Goal: Transaction & Acquisition: Subscribe to service/newsletter

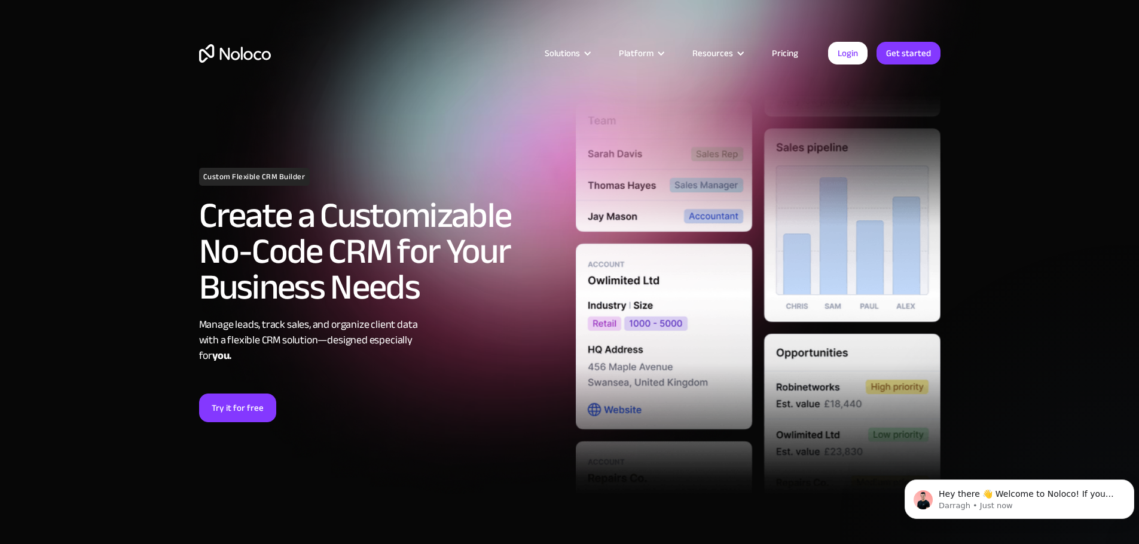
click at [796, 48] on link "Pricing" at bounding box center [785, 53] width 56 height 16
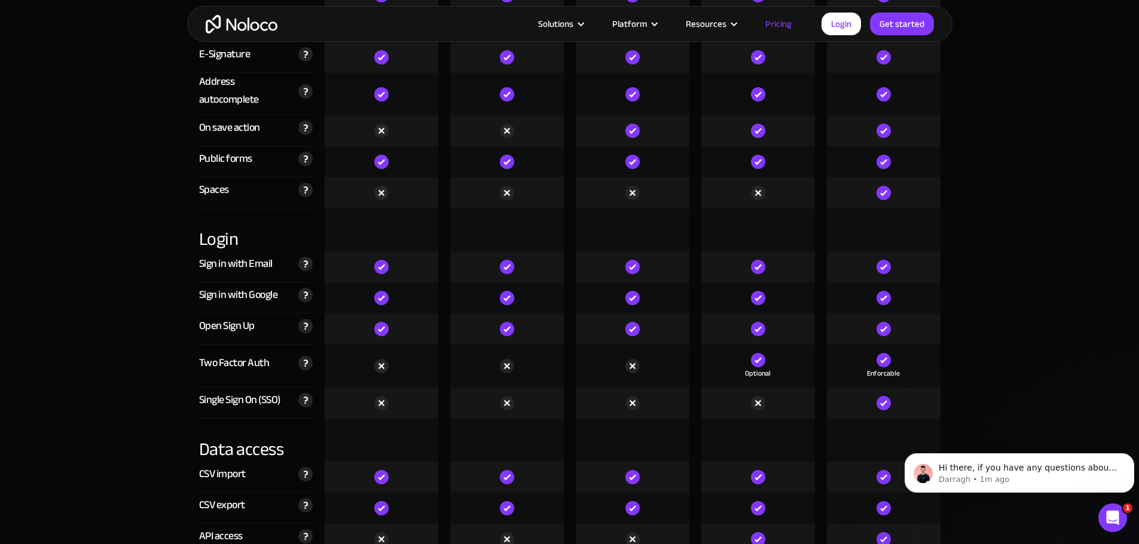
scroll to position [3944, 0]
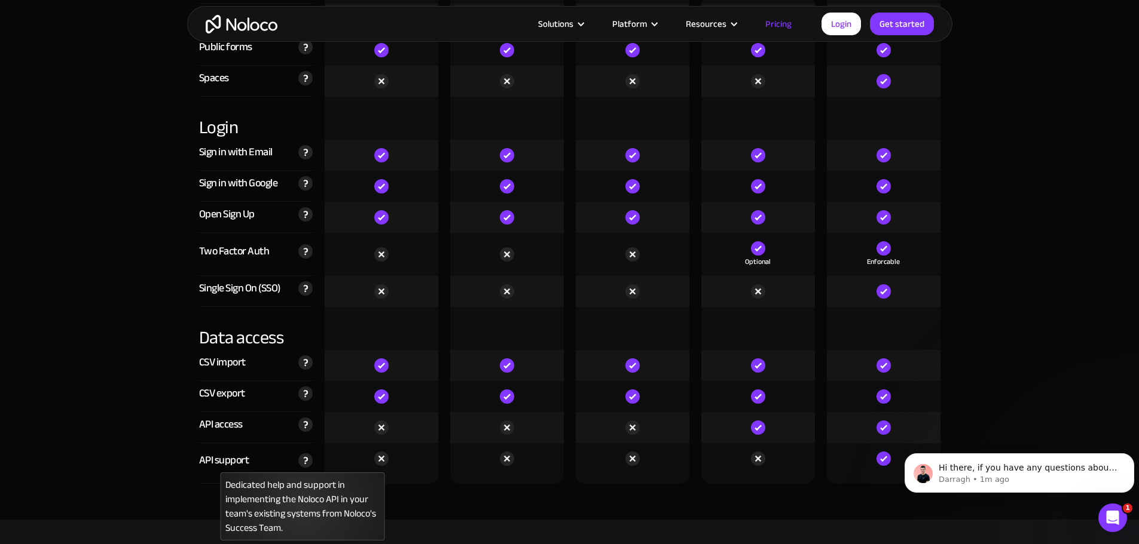
click at [303, 461] on img at bounding box center [305, 461] width 14 height 14
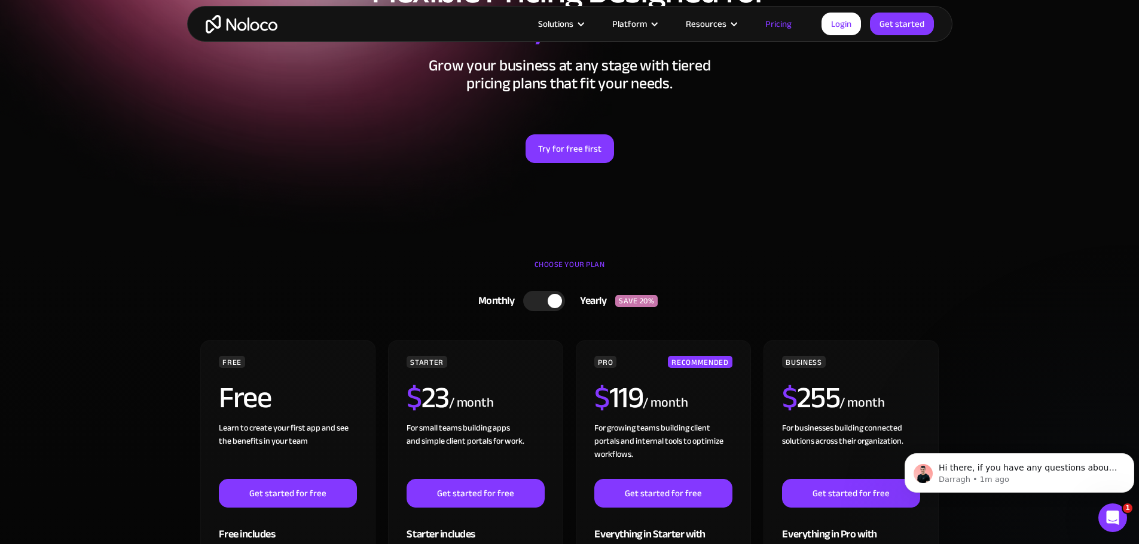
scroll to position [0, 0]
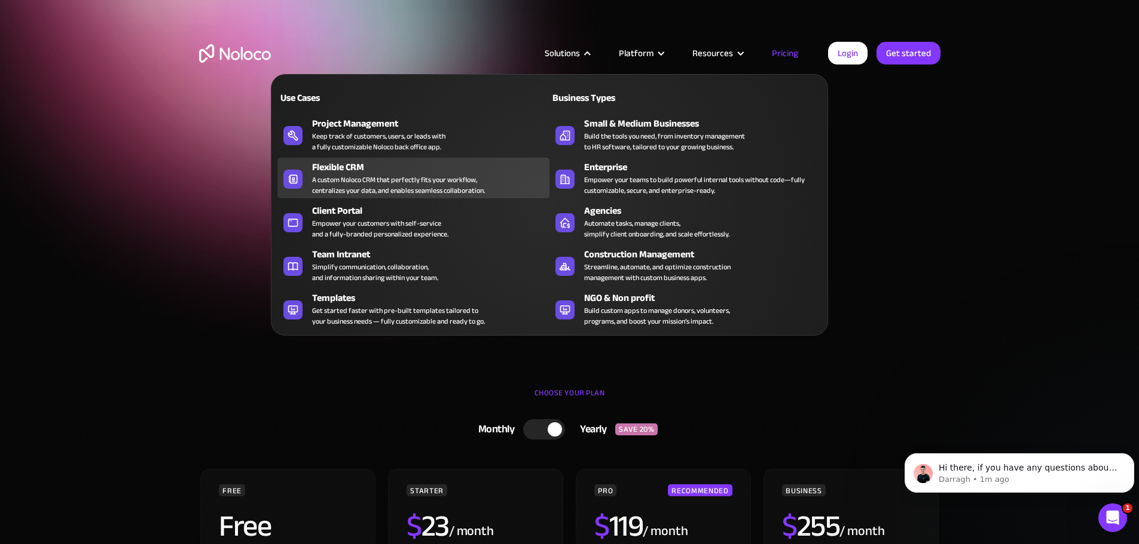
click at [369, 188] on div "A custom Noloco CRM that perfectly fits your workflow, centralizes your data, a…" at bounding box center [398, 186] width 173 height 22
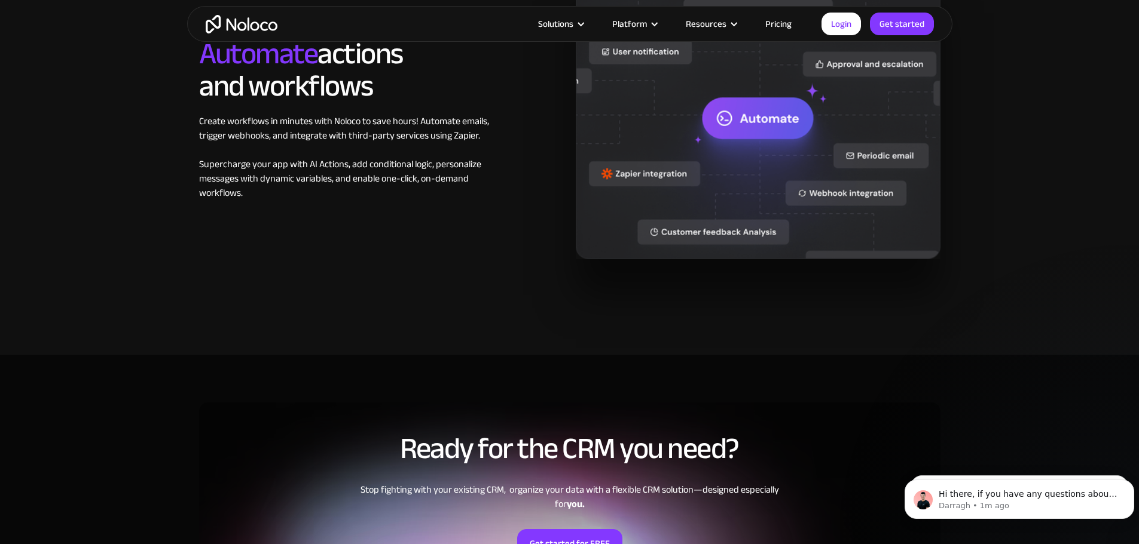
scroll to position [1793, 0]
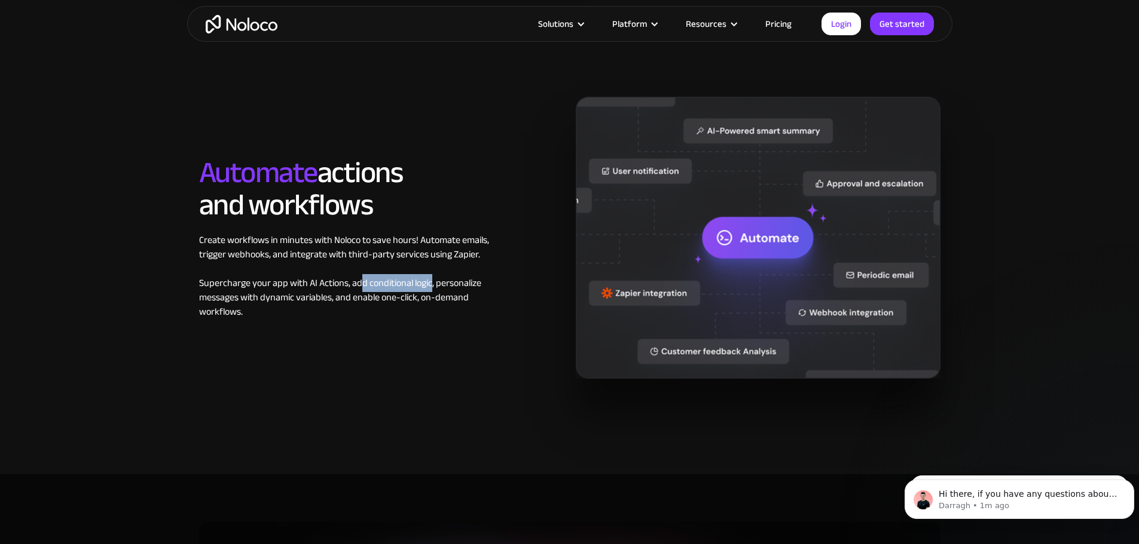
drag, startPoint x: 374, startPoint y: 279, endPoint x: 429, endPoint y: 280, distance: 55.0
click at [429, 280] on div "Create workflows in minutes with Noloco to save hours! Automate emails, trigger…" at bounding box center [350, 276] width 302 height 86
click at [488, 278] on div "Create workflows in minutes with Noloco to save hours! Automate emails, trigger…" at bounding box center [350, 276] width 302 height 86
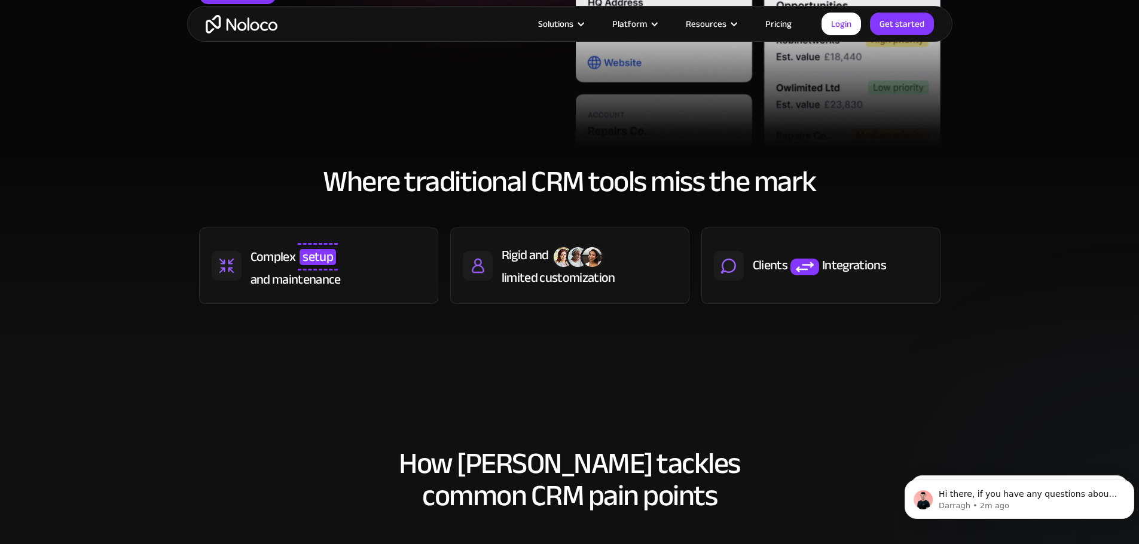
scroll to position [0, 0]
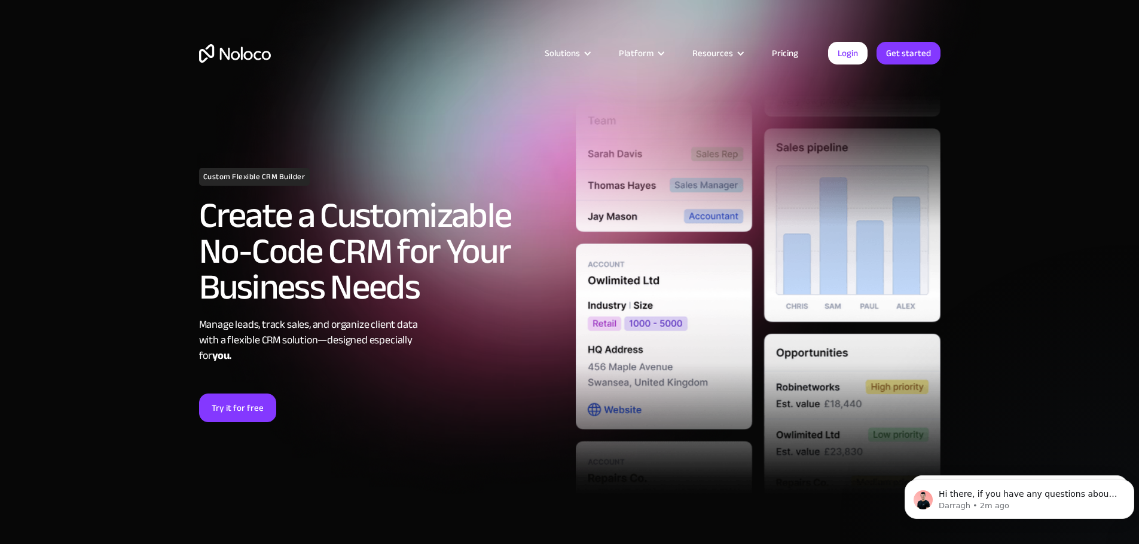
click at [770, 54] on link "Pricing" at bounding box center [785, 53] width 56 height 16
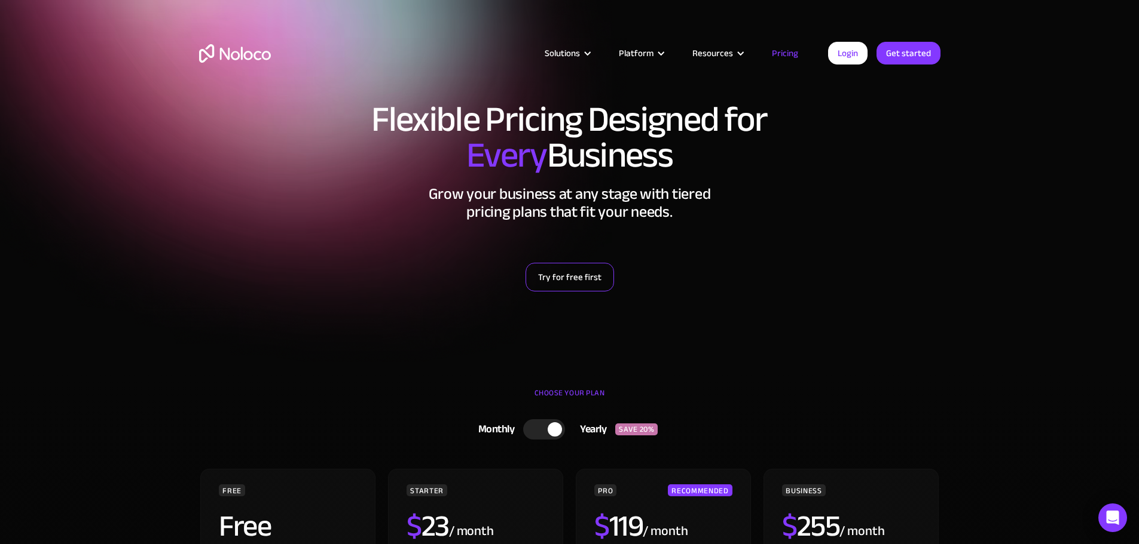
click at [568, 279] on link "Try for free first" at bounding box center [569, 277] width 88 height 29
click at [791, 56] on link "Pricing" at bounding box center [785, 53] width 56 height 16
click at [569, 287] on link "Try for free first" at bounding box center [569, 277] width 88 height 29
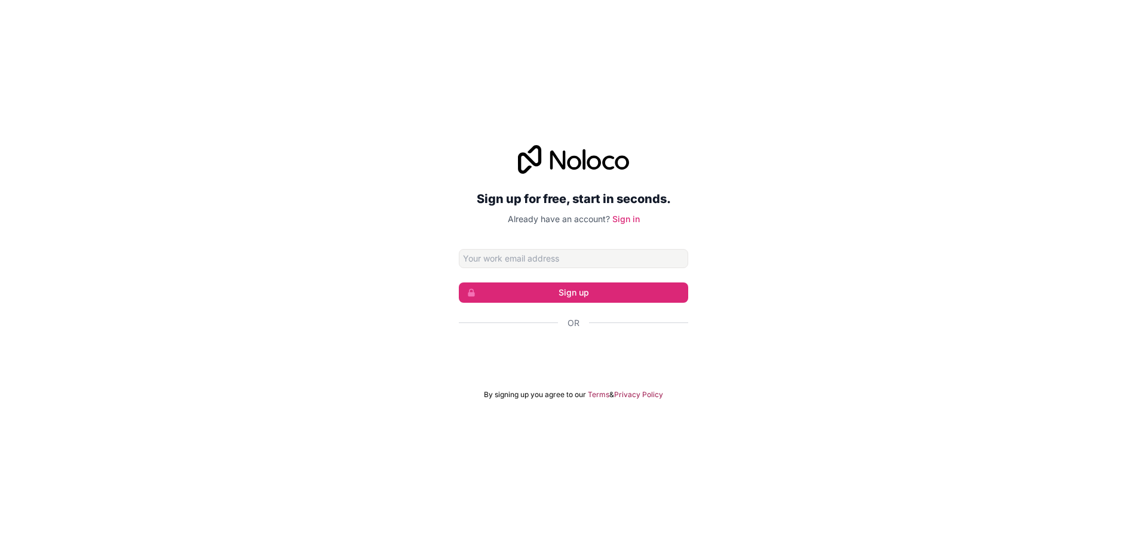
click at [551, 260] on input "Email address" at bounding box center [573, 258] width 229 height 19
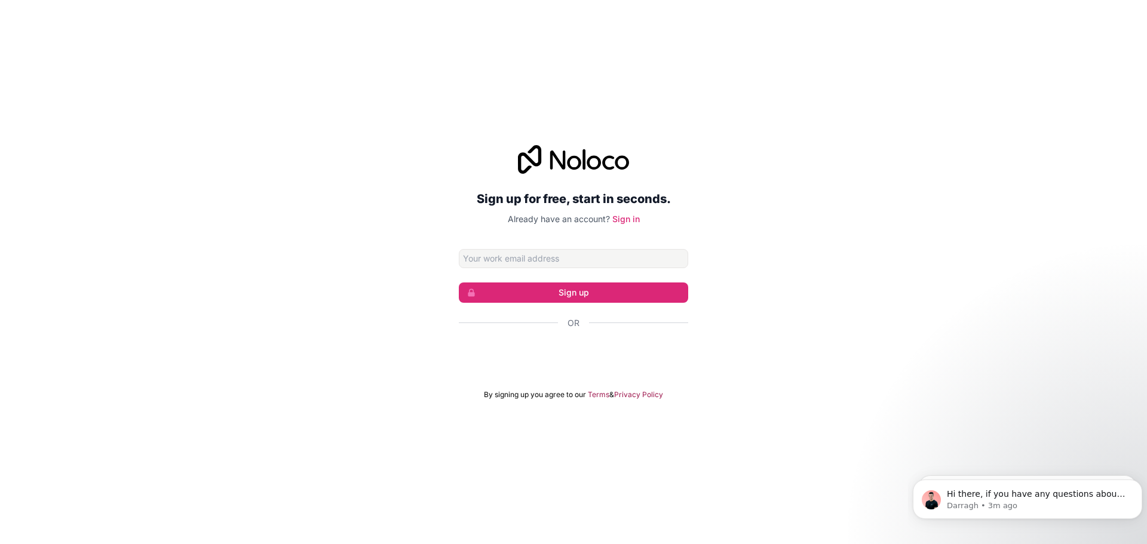
type input "[EMAIL_ADDRESS][DOMAIN_NAME]"
click at [571, 292] on button "Sign up" at bounding box center [573, 293] width 229 height 20
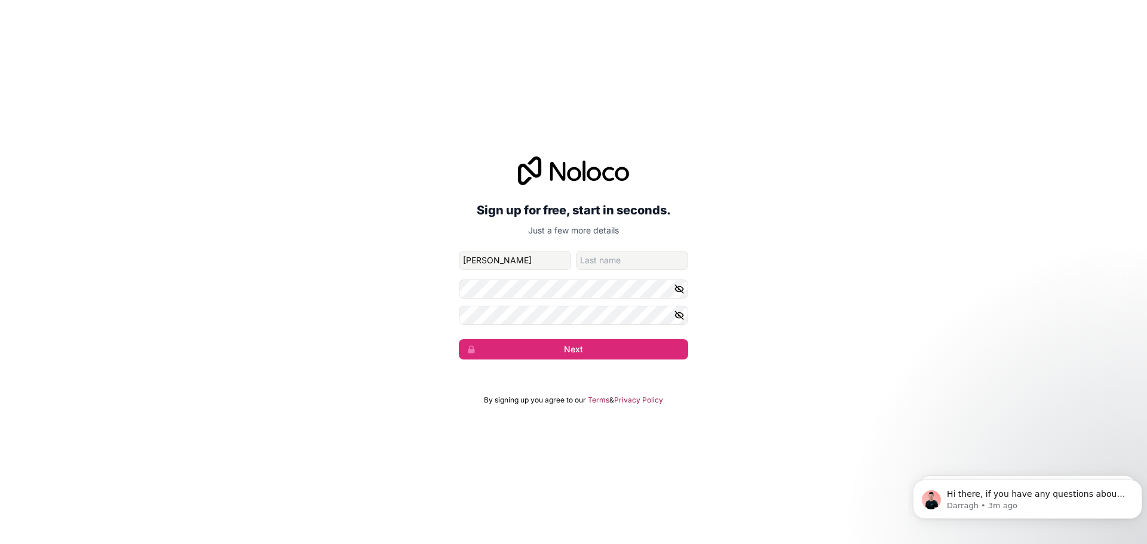
type input "[PERSON_NAME]"
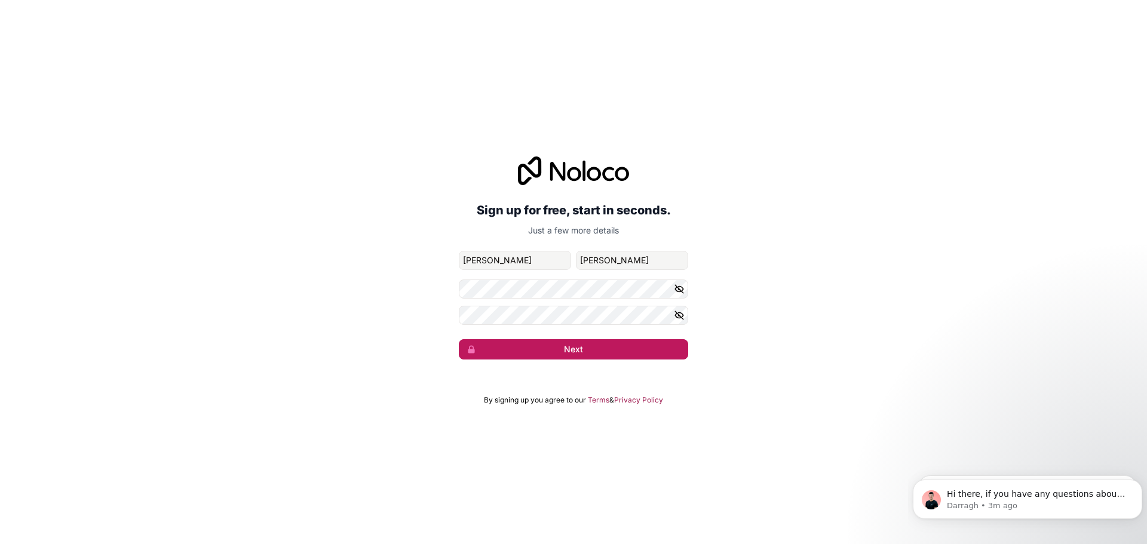
click at [604, 348] on button "Next" at bounding box center [573, 349] width 229 height 20
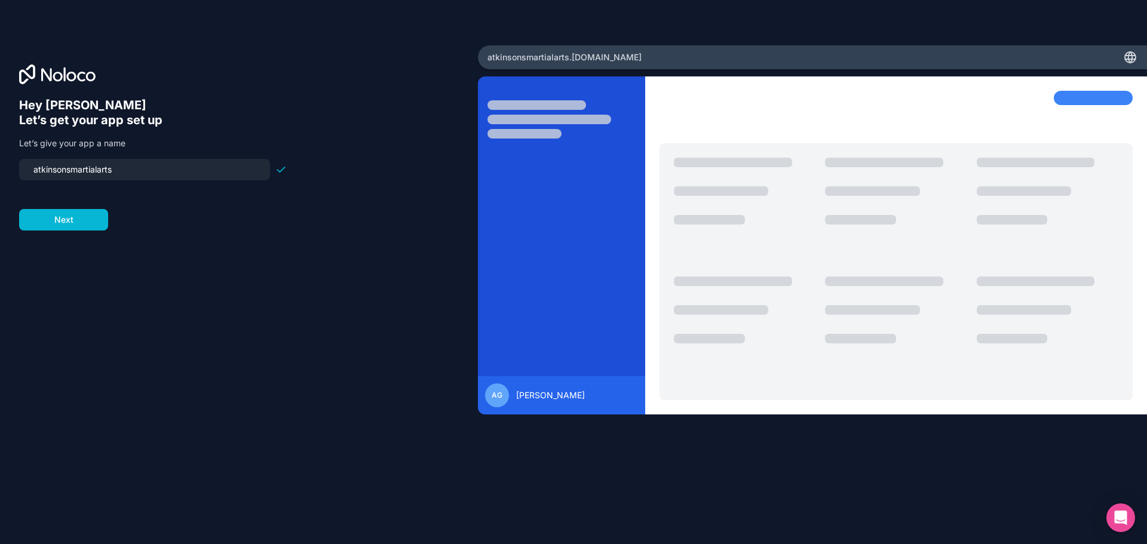
drag, startPoint x: 137, startPoint y: 170, endPoint x: 9, endPoint y: 175, distance: 128.0
click at [9, 175] on div "Hey [PERSON_NAME] 👋 Let’s get your app set up Let’s give your app a name atkins…" at bounding box center [239, 272] width 478 height 454
click at [166, 209] on form "atkinsonsmartialarts Next" at bounding box center [153, 195] width 268 height 72
click at [36, 169] on input "atkinsonsmartialarts" at bounding box center [144, 169] width 237 height 17
click at [35, 171] on input "atkinsonsmartialarts" at bounding box center [144, 169] width 237 height 17
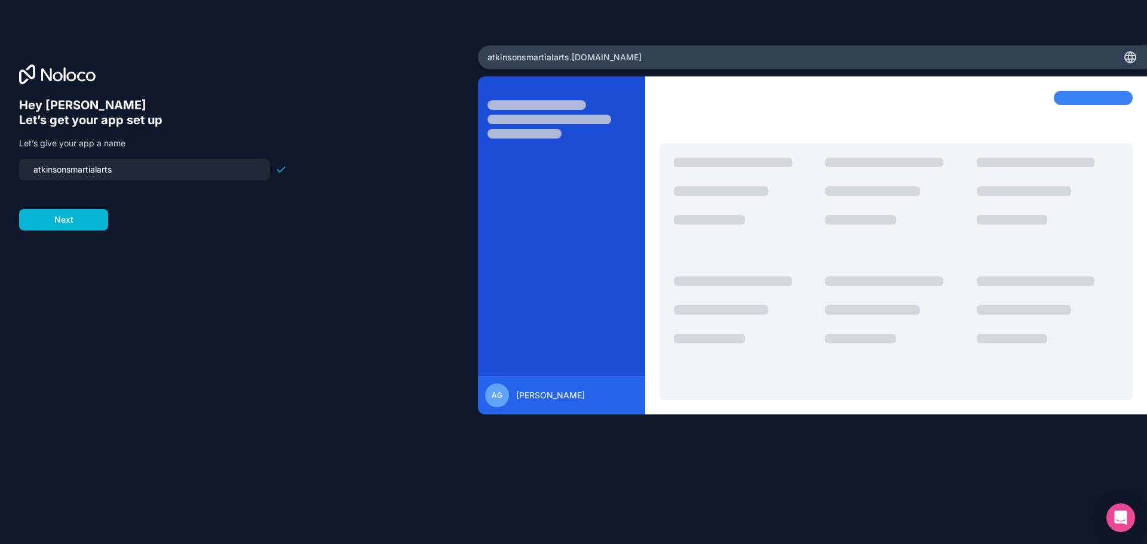
click at [38, 169] on input "atkinsonsmartialarts" at bounding box center [144, 169] width 237 height 17
type input "atkinsonsmartialarts"
click at [85, 218] on button "Next" at bounding box center [63, 220] width 89 height 22
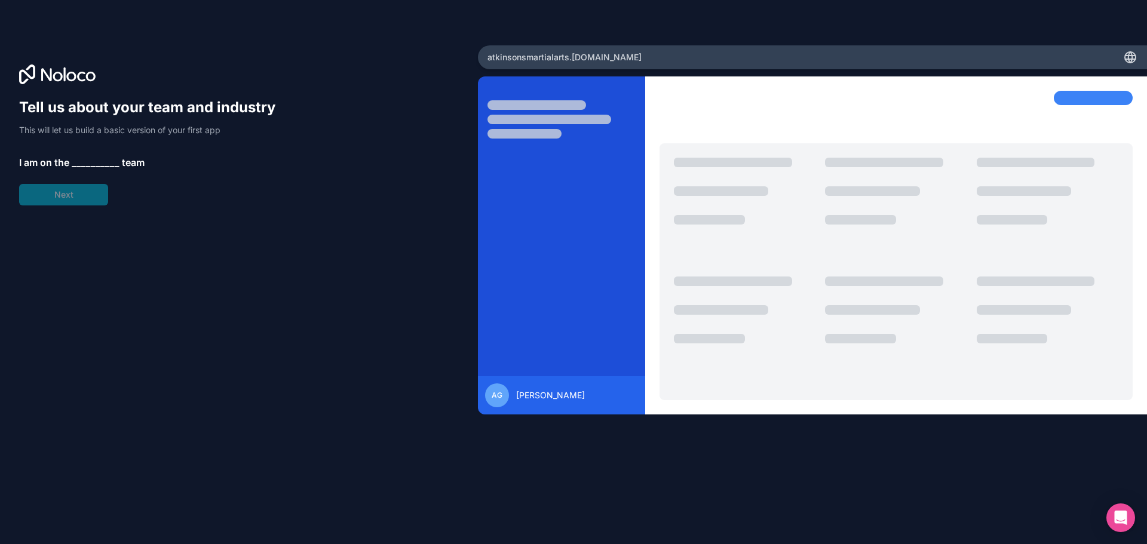
click at [83, 164] on span "__________" at bounding box center [96, 162] width 48 height 14
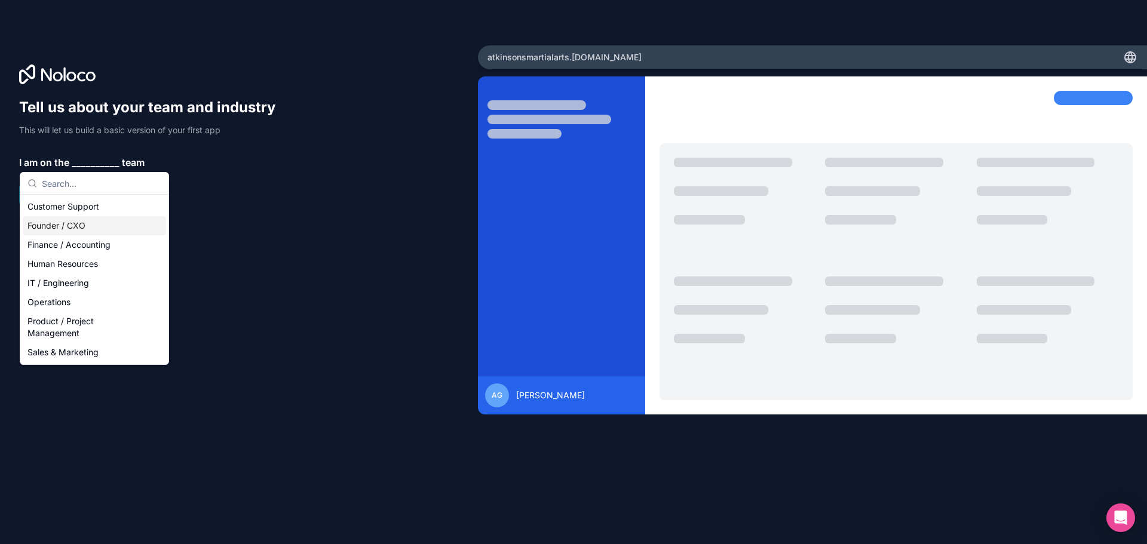
click at [84, 221] on div "Founder / CXO" at bounding box center [94, 225] width 143 height 19
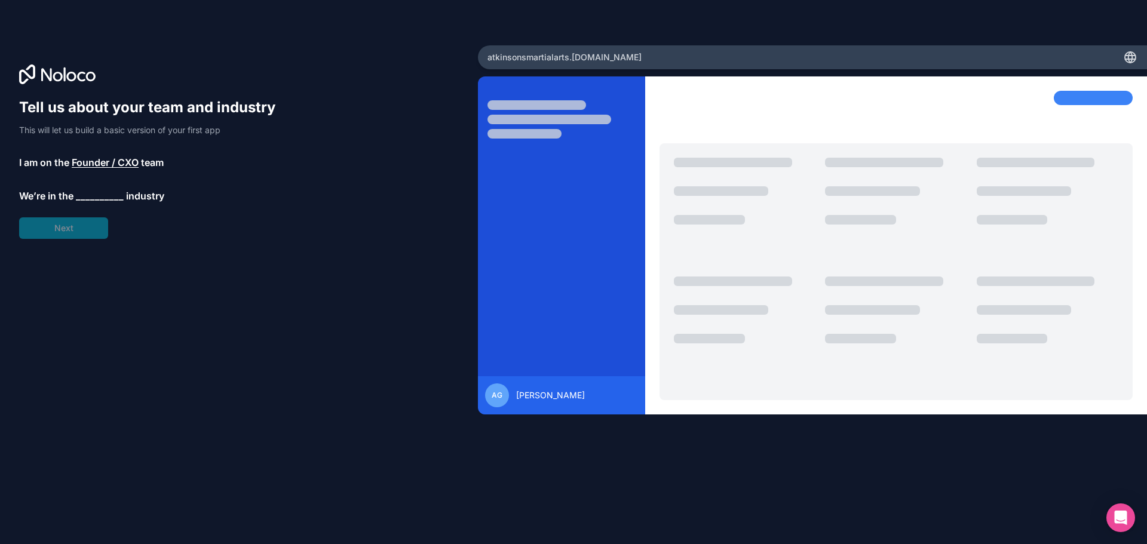
click at [99, 198] on span "__________" at bounding box center [100, 196] width 48 height 14
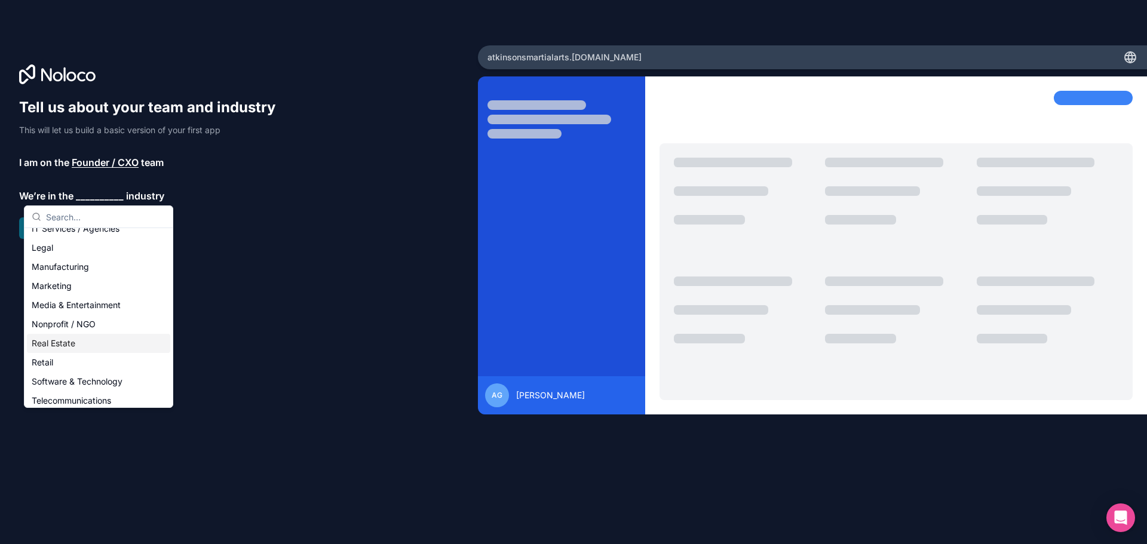
scroll to position [246, 0]
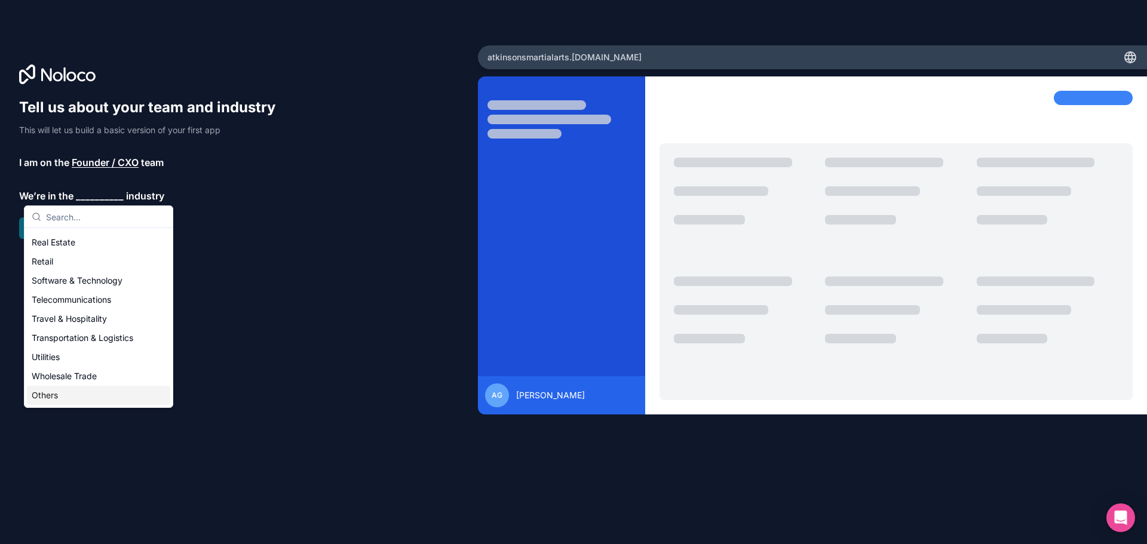
click at [56, 398] on div "Others" at bounding box center [98, 395] width 143 height 19
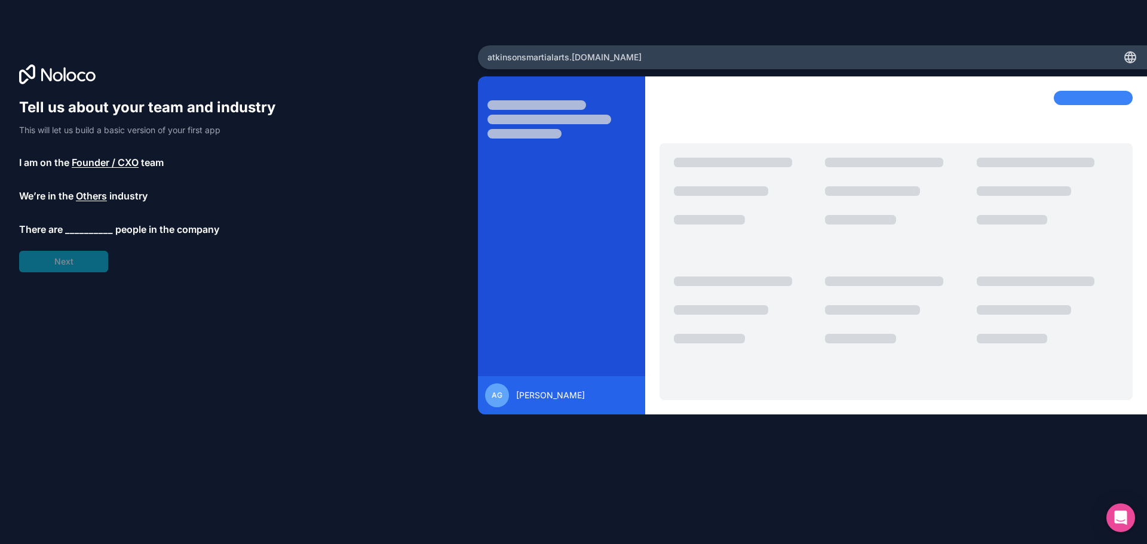
click at [94, 228] on span "__________" at bounding box center [89, 229] width 48 height 14
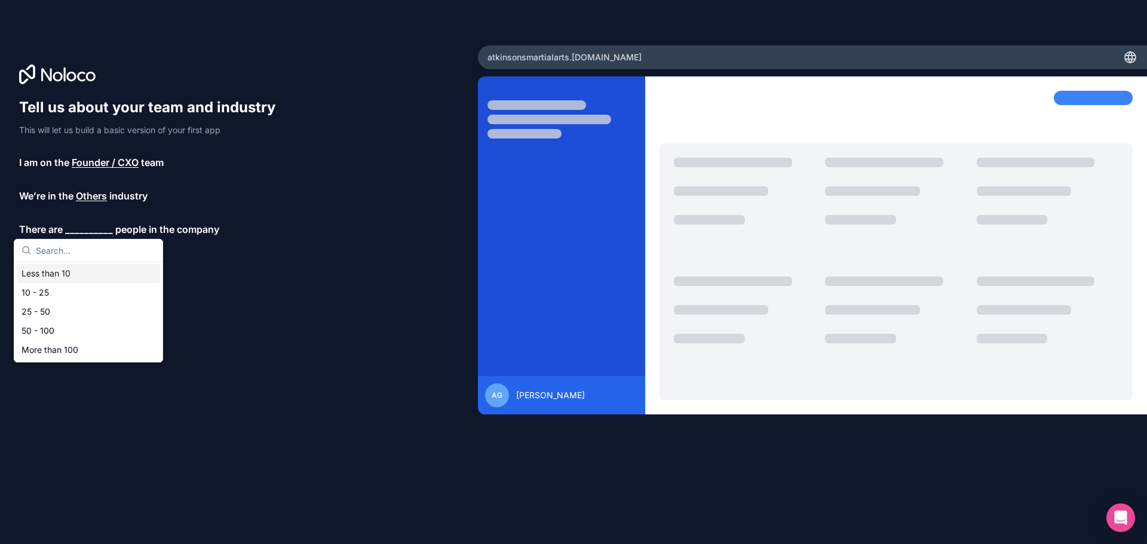
click at [42, 276] on div "Less than 10" at bounding box center [88, 273] width 143 height 19
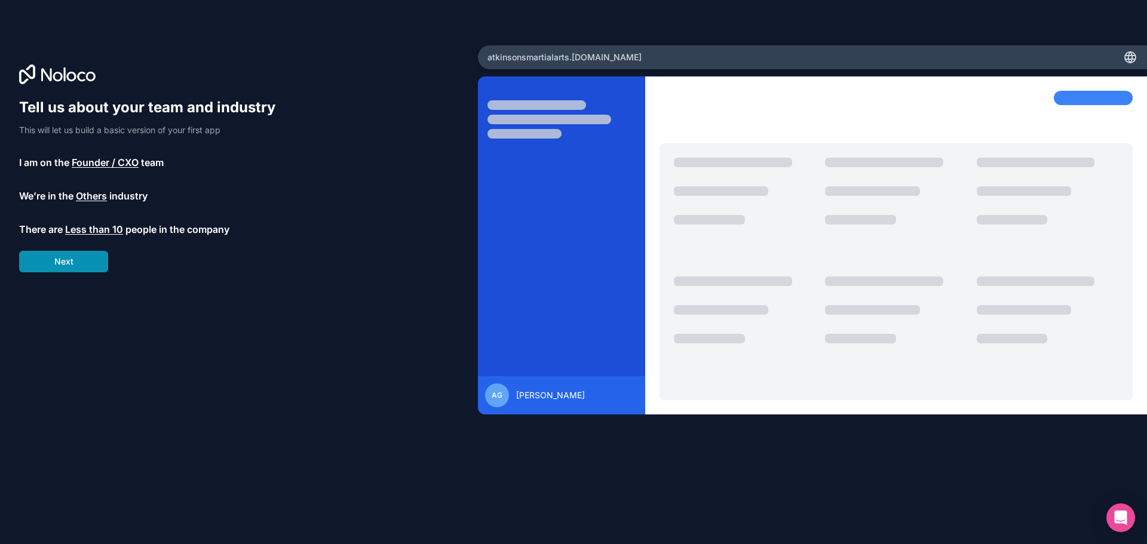
click at [68, 264] on button "Next" at bounding box center [63, 262] width 89 height 22
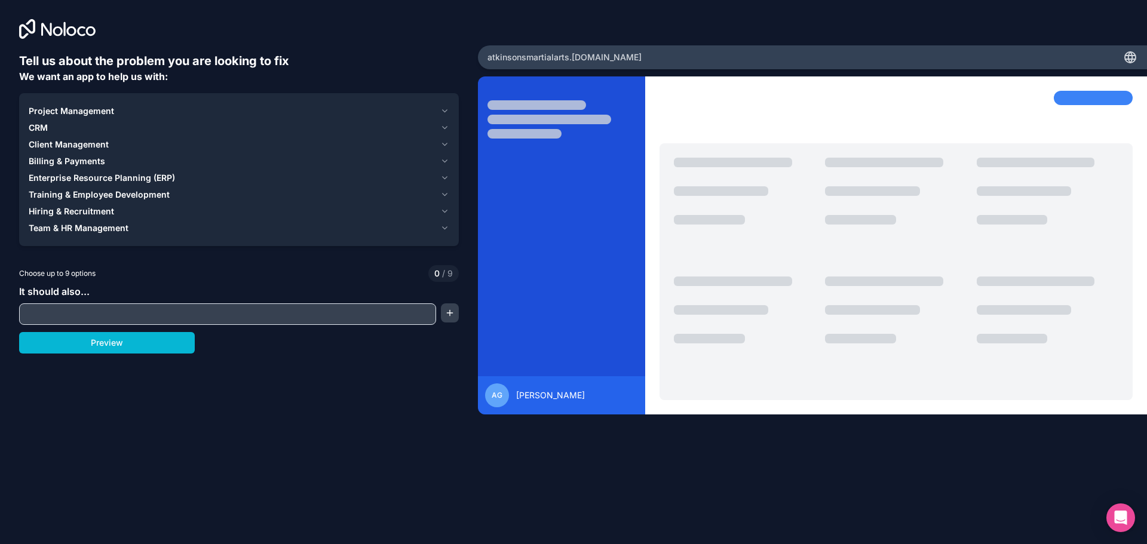
click at [60, 109] on span "Project Management" at bounding box center [71, 111] width 85 height 12
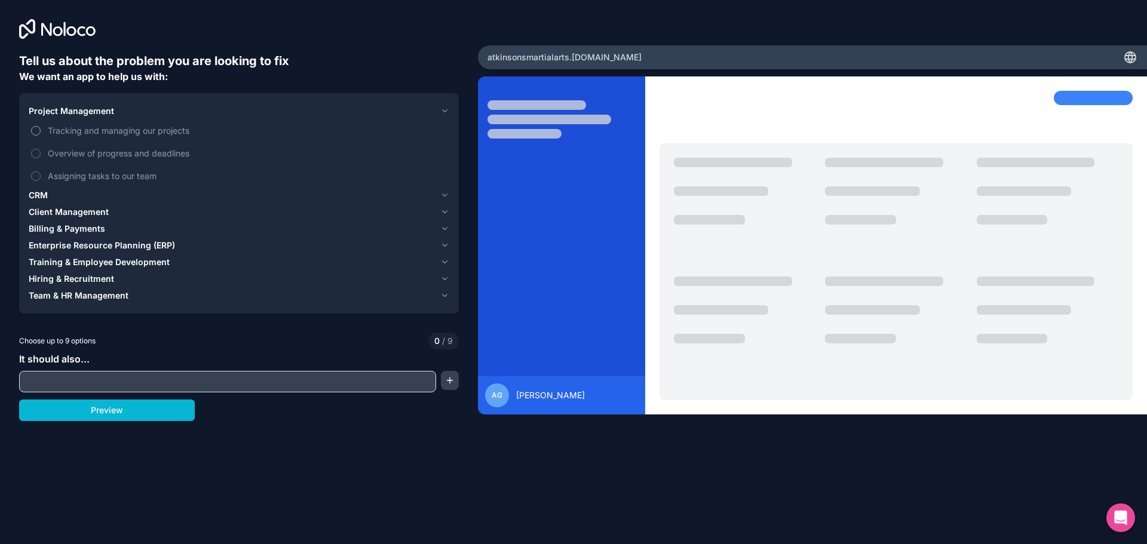
click at [35, 131] on button "Tracking and managing our projects" at bounding box center [36, 131] width 10 height 10
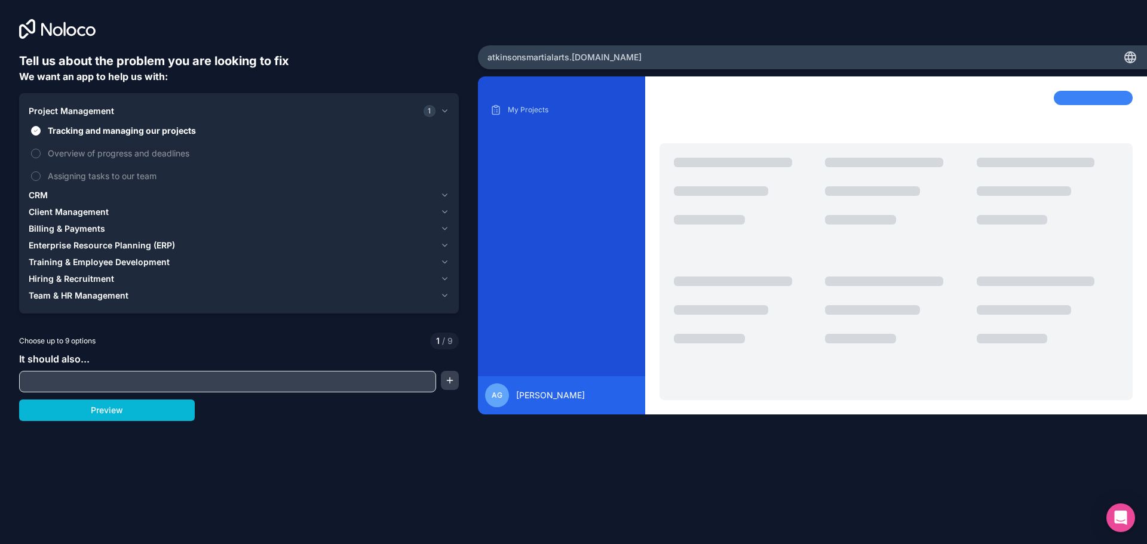
click at [48, 195] on span "CRM" at bounding box center [38, 195] width 19 height 12
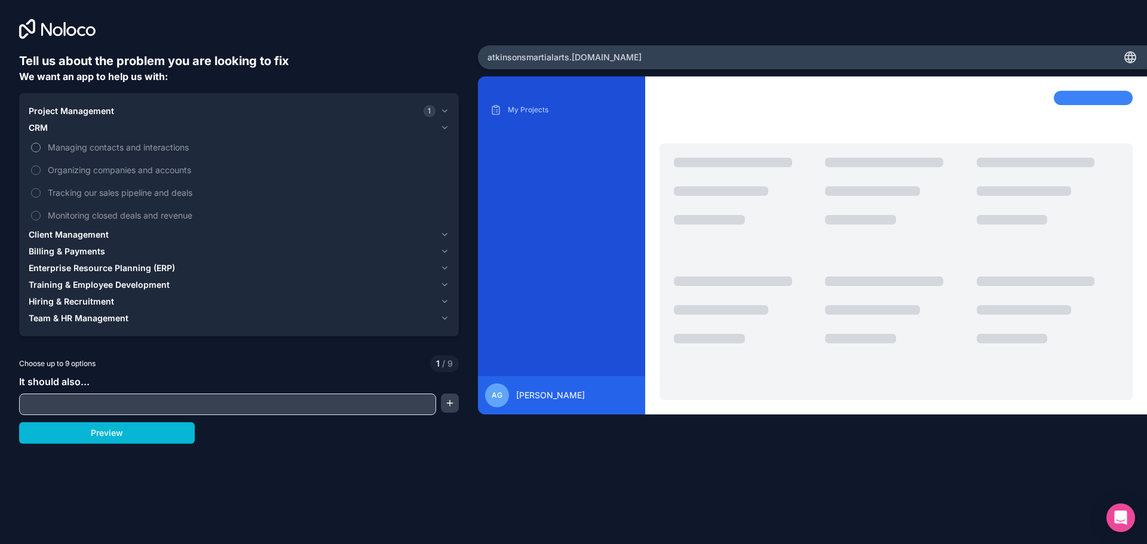
click at [42, 148] on label "Managing contacts and interactions" at bounding box center [239, 147] width 421 height 22
click at [41, 148] on button "Managing contacts and interactions" at bounding box center [36, 148] width 10 height 10
click at [37, 171] on button "Organizing companies and accounts" at bounding box center [36, 171] width 10 height 10
click at [42, 212] on label "Monitoring closed deals and revenue" at bounding box center [239, 215] width 421 height 22
click at [41, 212] on button "Monitoring closed deals and revenue" at bounding box center [36, 216] width 10 height 10
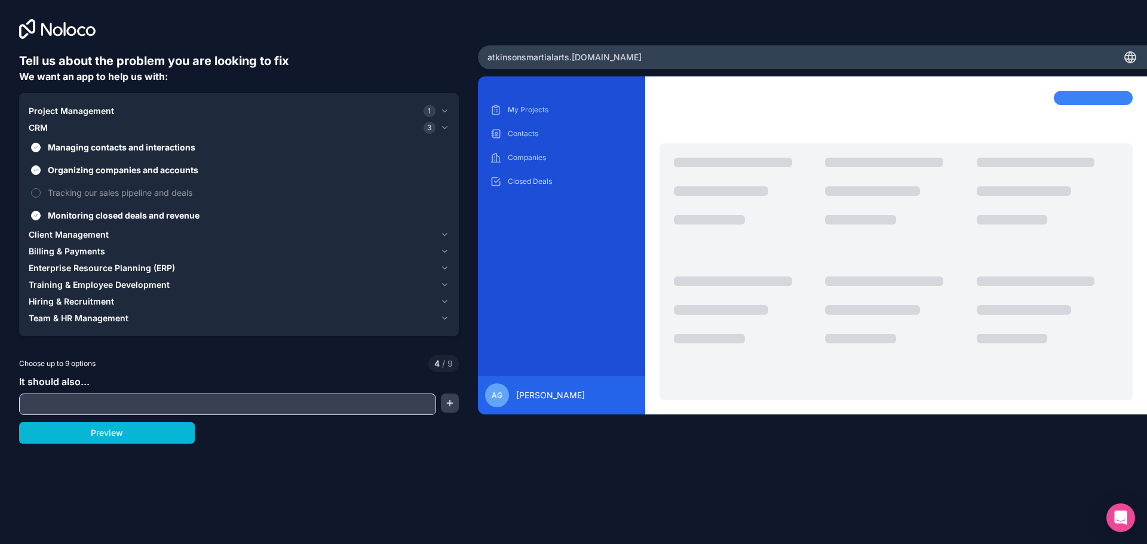
click at [75, 235] on span "Client Management" at bounding box center [69, 235] width 80 height 12
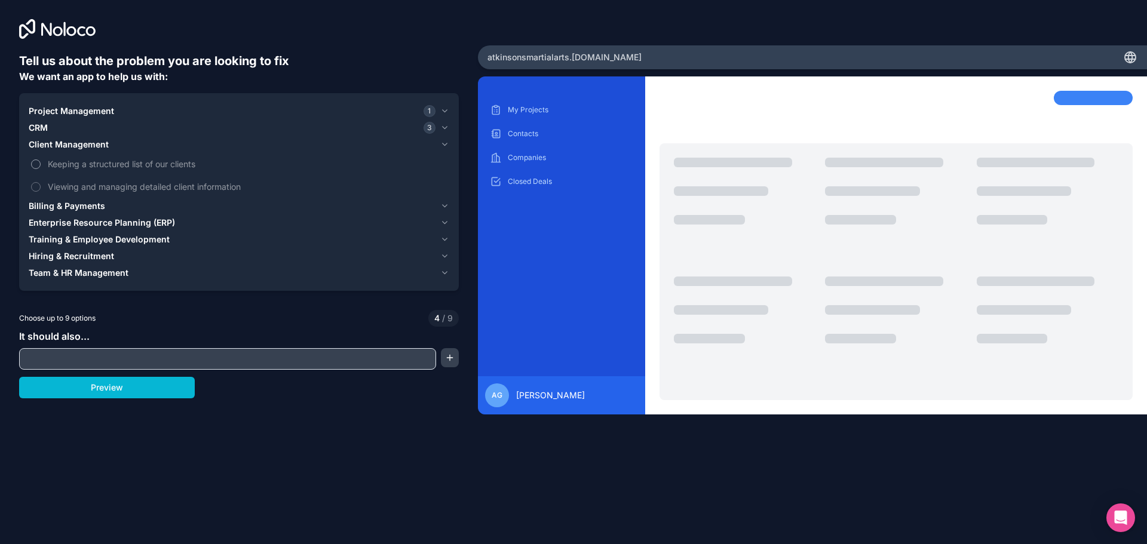
click at [38, 165] on button "Keeping a structured list of our clients" at bounding box center [36, 165] width 10 height 10
click at [35, 188] on button "Viewing and managing detailed client information" at bounding box center [36, 187] width 10 height 10
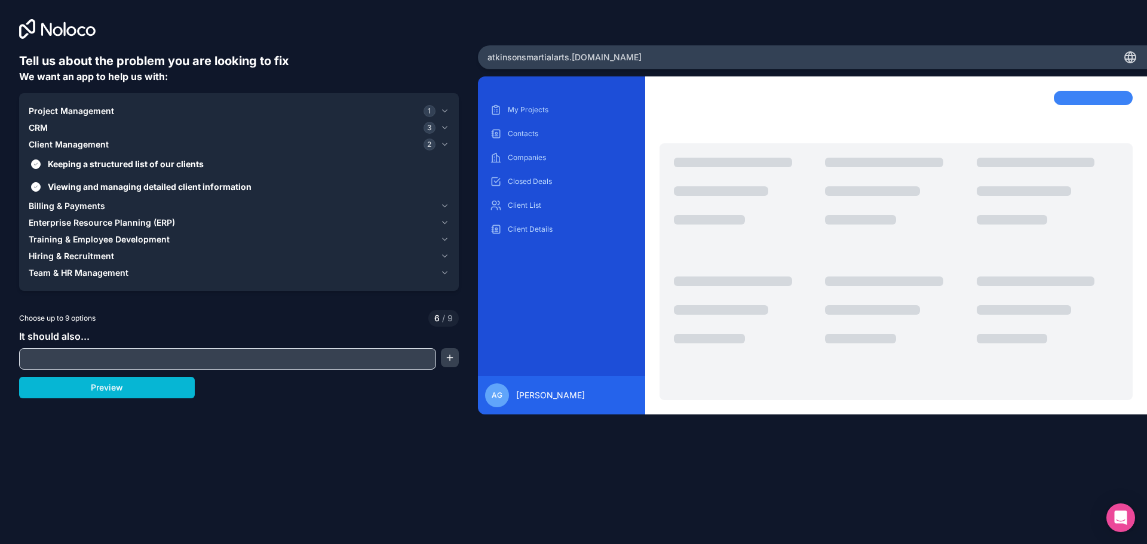
click at [62, 206] on span "Billing & Payments" at bounding box center [67, 206] width 76 height 12
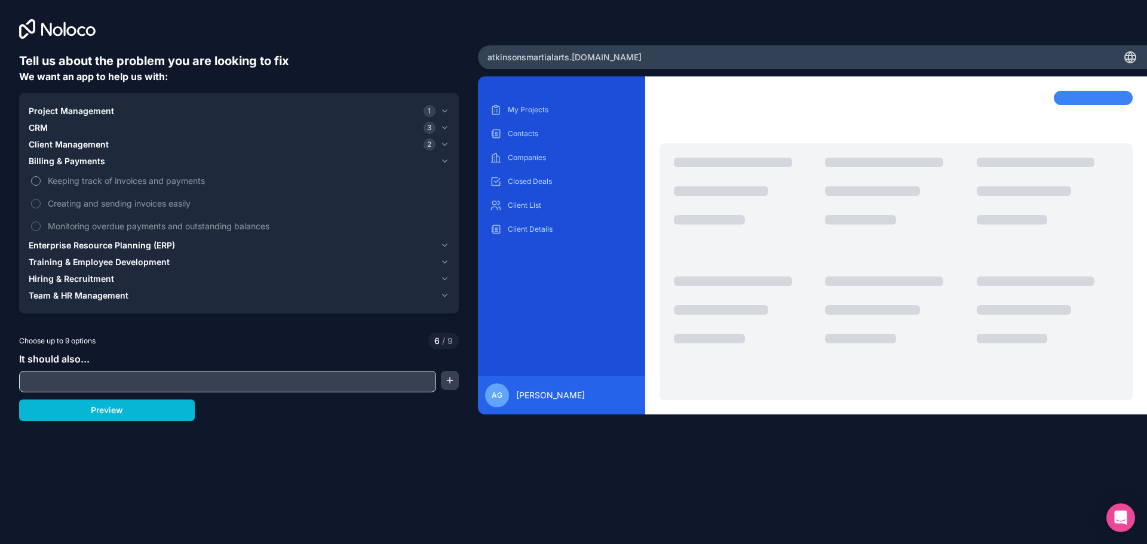
click at [37, 182] on button "Keeping track of invoices and payments" at bounding box center [36, 181] width 10 height 10
click at [37, 203] on button "Creating and sending invoices easily" at bounding box center [36, 204] width 10 height 10
click at [39, 227] on button "Monitoring overdue payments and outstanding balances" at bounding box center [36, 227] width 10 height 10
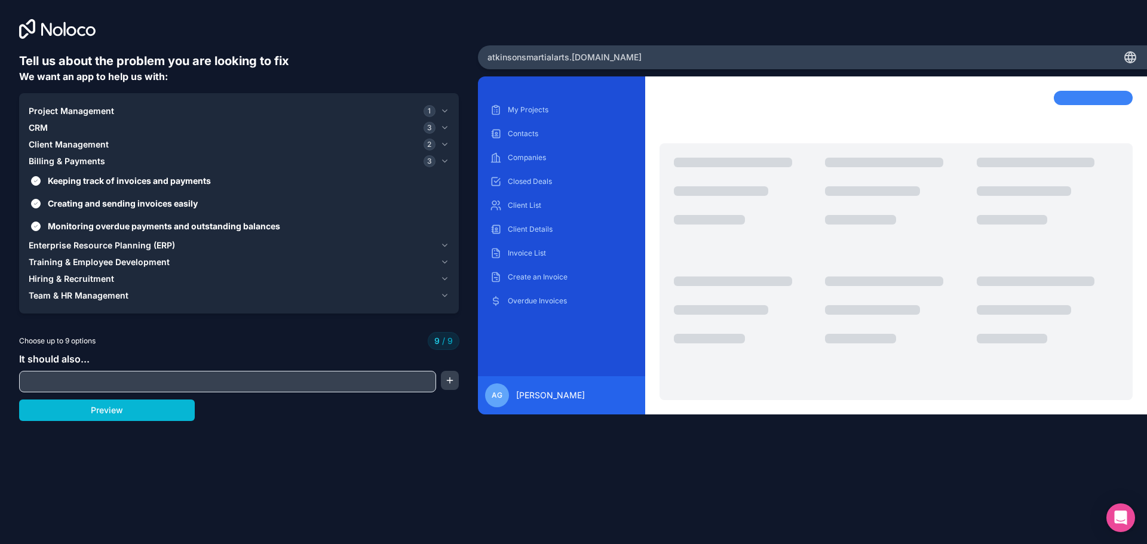
click at [81, 243] on span "Enterprise Resource Planning (ERP)" at bounding box center [102, 246] width 146 height 12
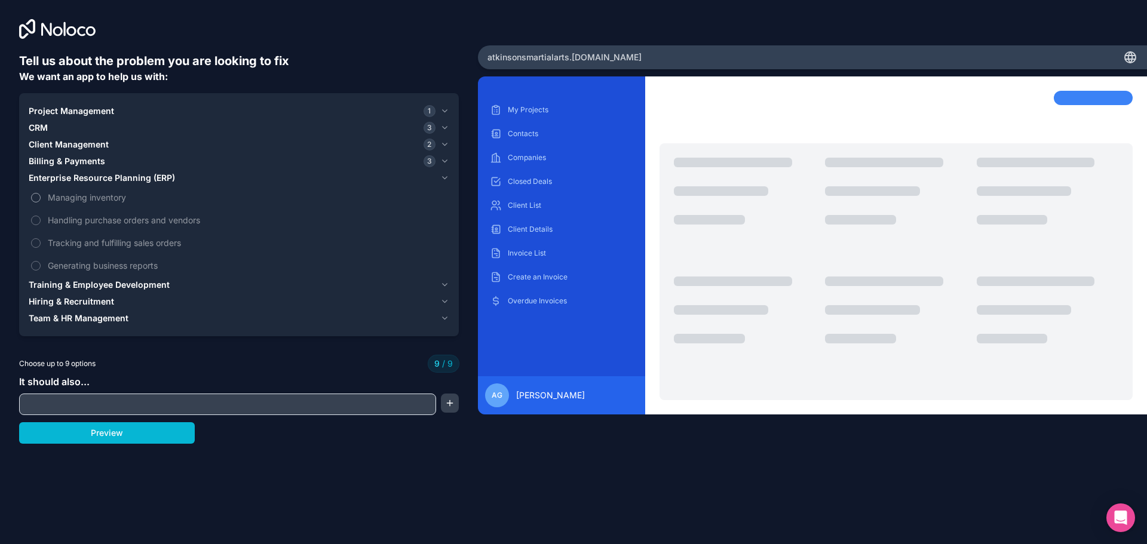
click at [41, 197] on label "Managing inventory" at bounding box center [239, 197] width 421 height 22
click at [57, 194] on span "Managing inventory" at bounding box center [247, 197] width 399 height 13
click at [54, 198] on span "Managing inventory" at bounding box center [247, 197] width 399 height 13
click at [53, 222] on span "Handling purchase orders and vendors" at bounding box center [247, 220] width 399 height 13
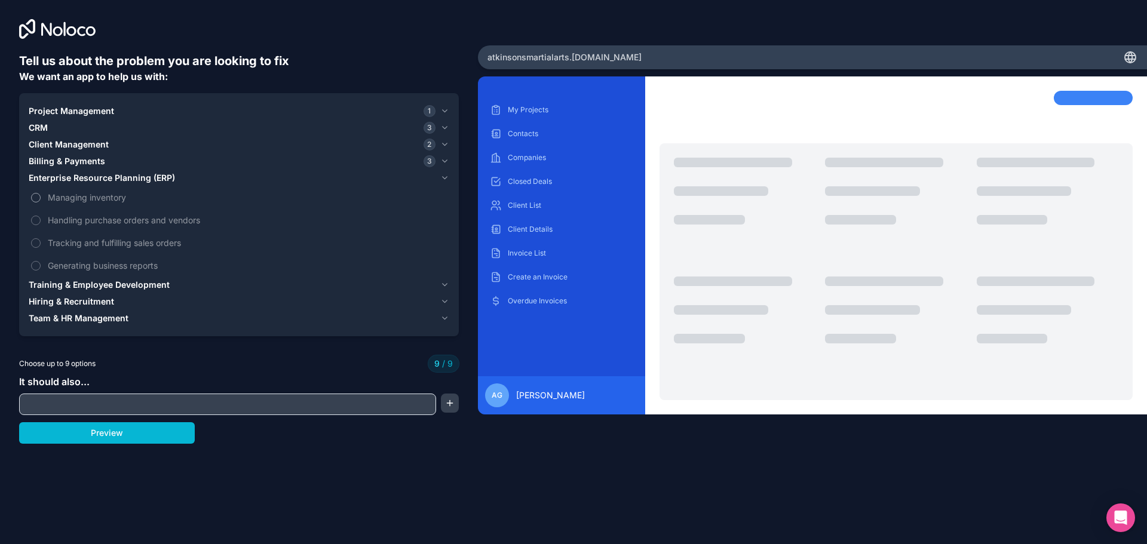
click at [52, 195] on span "Managing inventory" at bounding box center [247, 197] width 399 height 13
click at [151, 434] on button "Preview" at bounding box center [107, 434] width 176 height 22
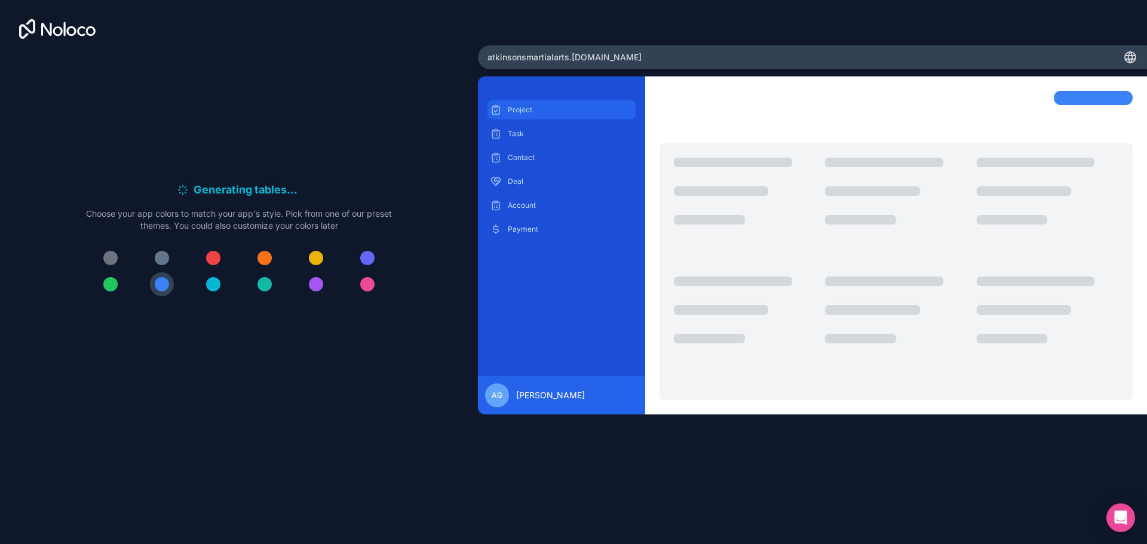
click at [528, 111] on p "Project" at bounding box center [571, 110] width 126 height 10
click at [160, 286] on div at bounding box center [162, 284] width 14 height 14
click at [214, 256] on div at bounding box center [213, 258] width 14 height 14
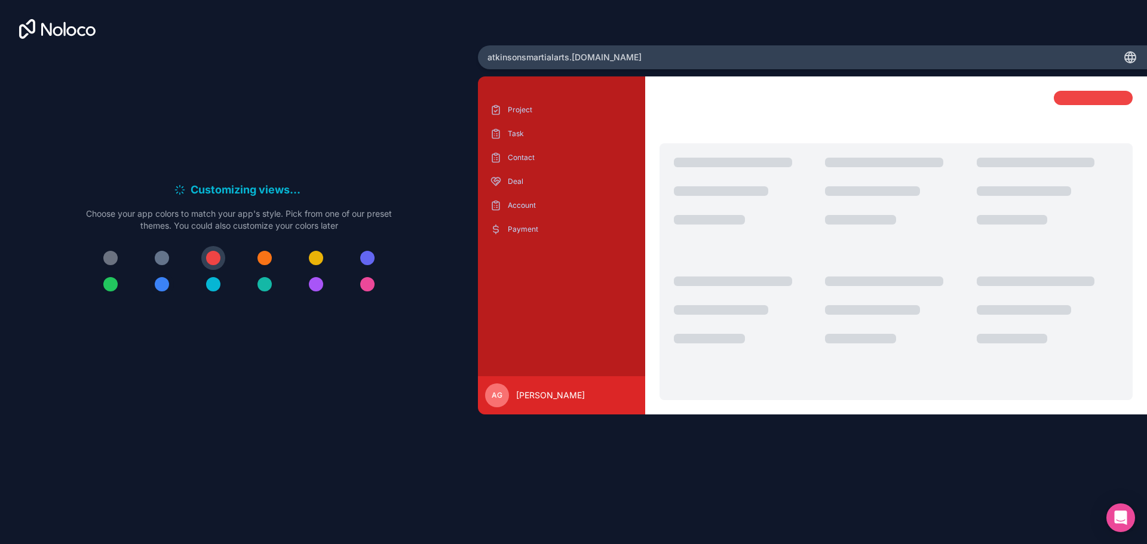
click at [156, 283] on div at bounding box center [162, 284] width 14 height 14
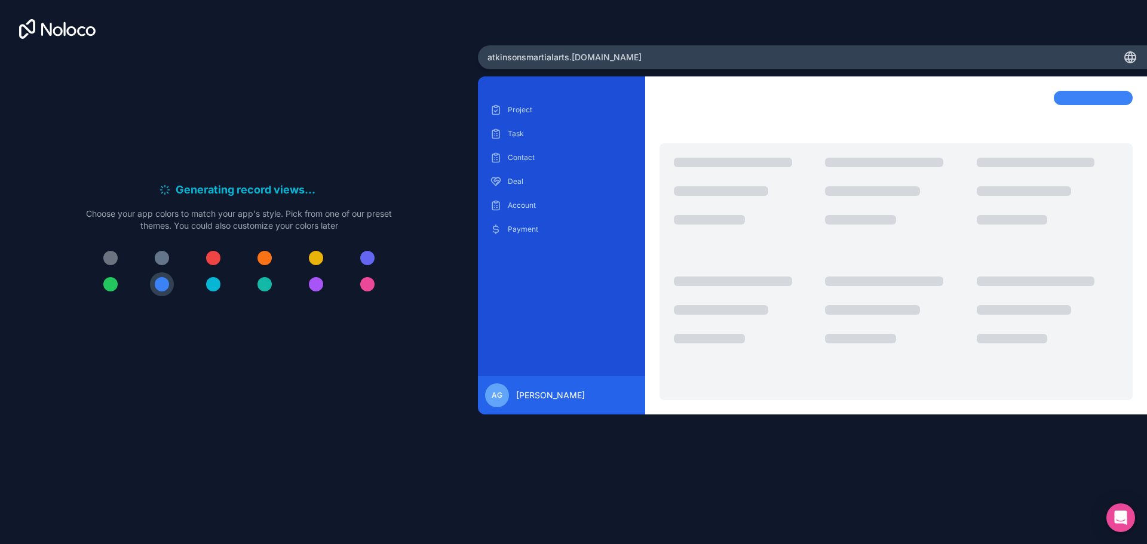
click at [111, 261] on div at bounding box center [110, 258] width 14 height 14
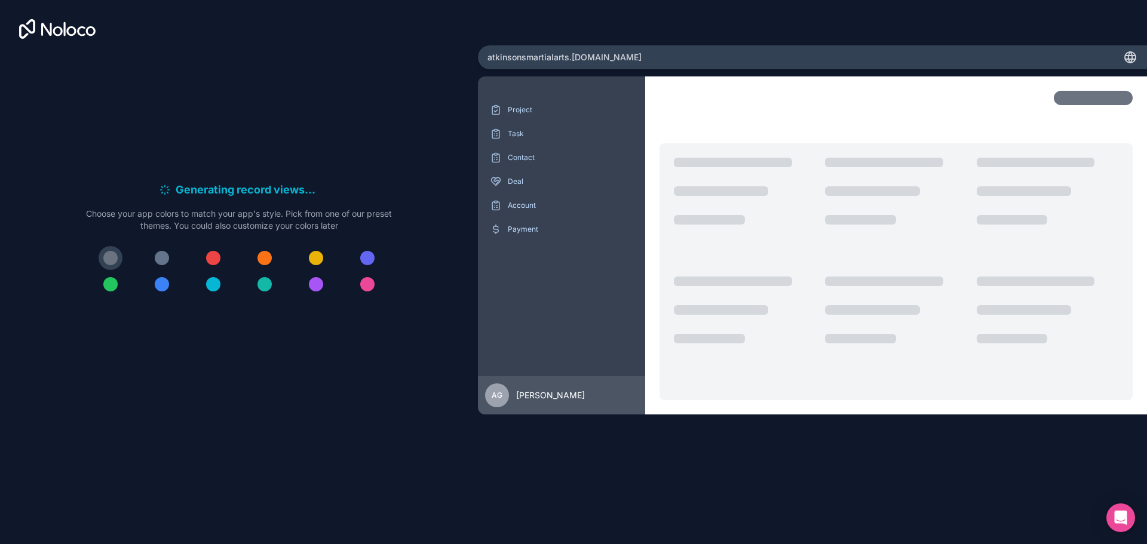
click at [332, 450] on div "Generating record views . . . Meanwhile, let's personalize it! Choose your app …" at bounding box center [239, 227] width 478 height 454
click at [278, 450] on div "Generating record views . . . Meanwhile, let's personalize it! Choose your app …" at bounding box center [239, 227] width 478 height 454
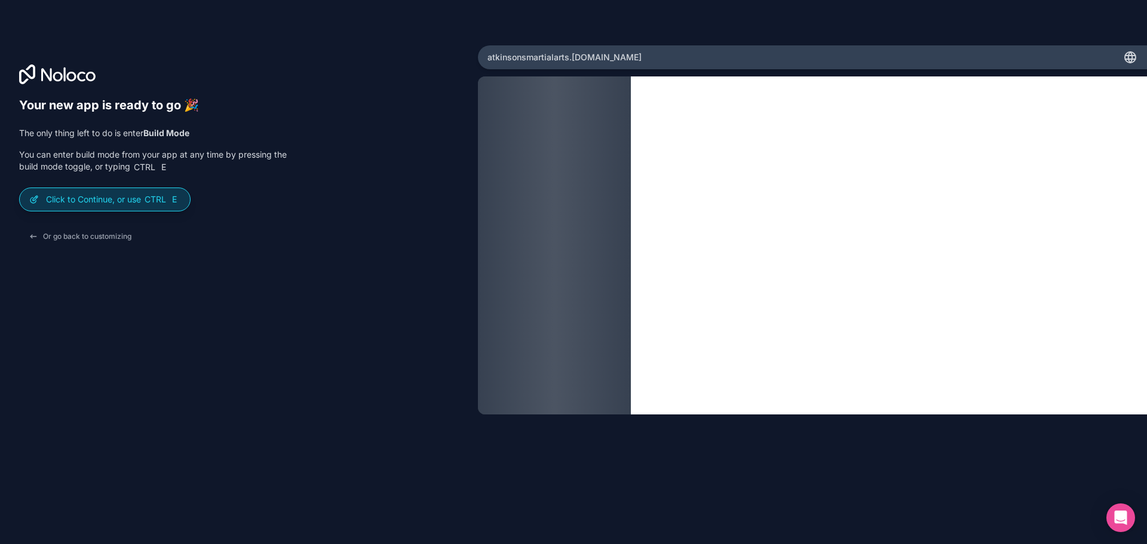
click at [94, 198] on p "Click to Continue, or use Ctrl E" at bounding box center [113, 200] width 134 height 12
